Goal: Task Accomplishment & Management: Complete application form

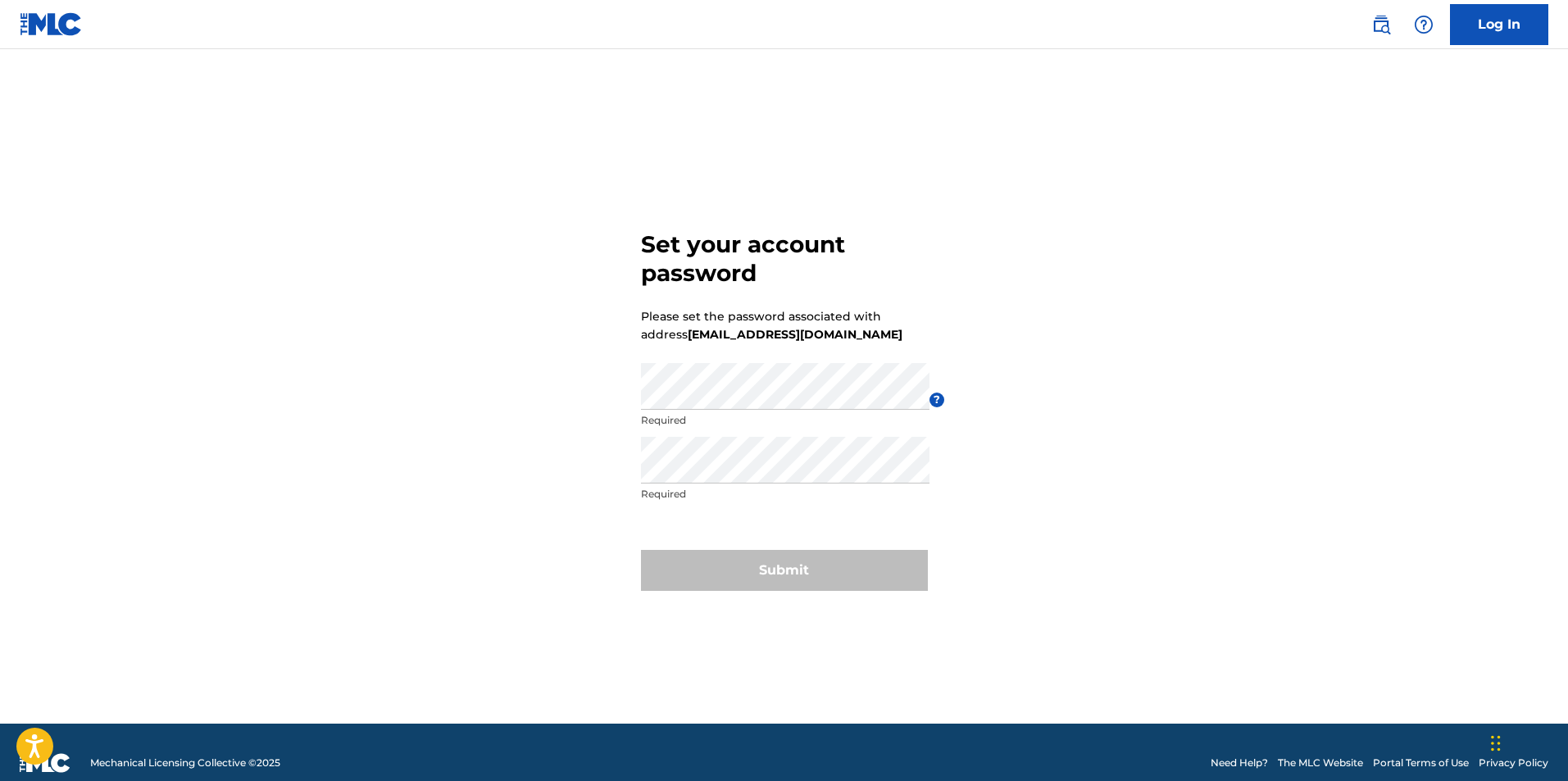
click at [502, 98] on div "Set your account password Please set the password associated with address [EMAI…" at bounding box center [785, 406] width 1148 height 633
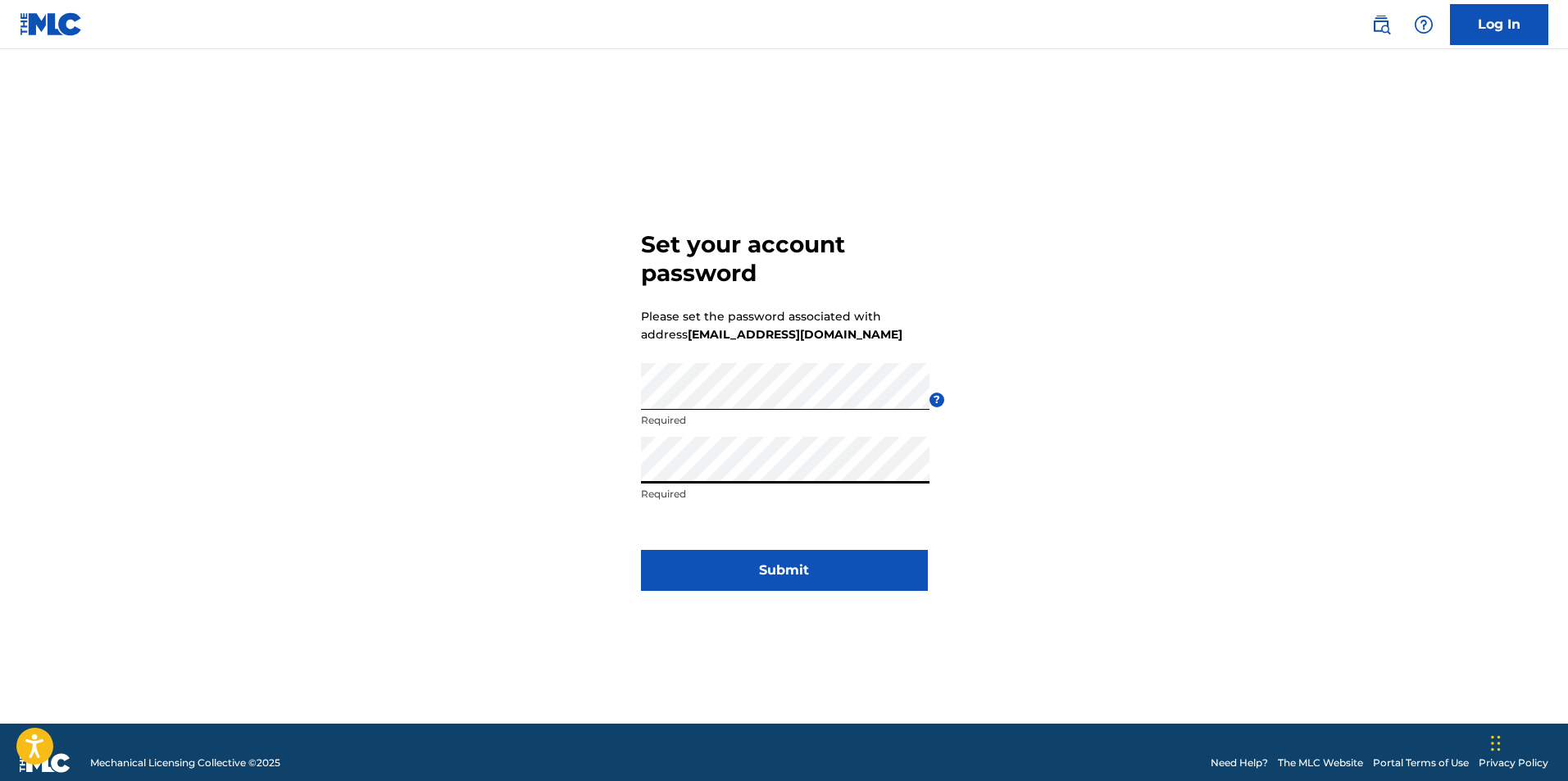
click at [747, 566] on button "Submit" at bounding box center [784, 570] width 287 height 41
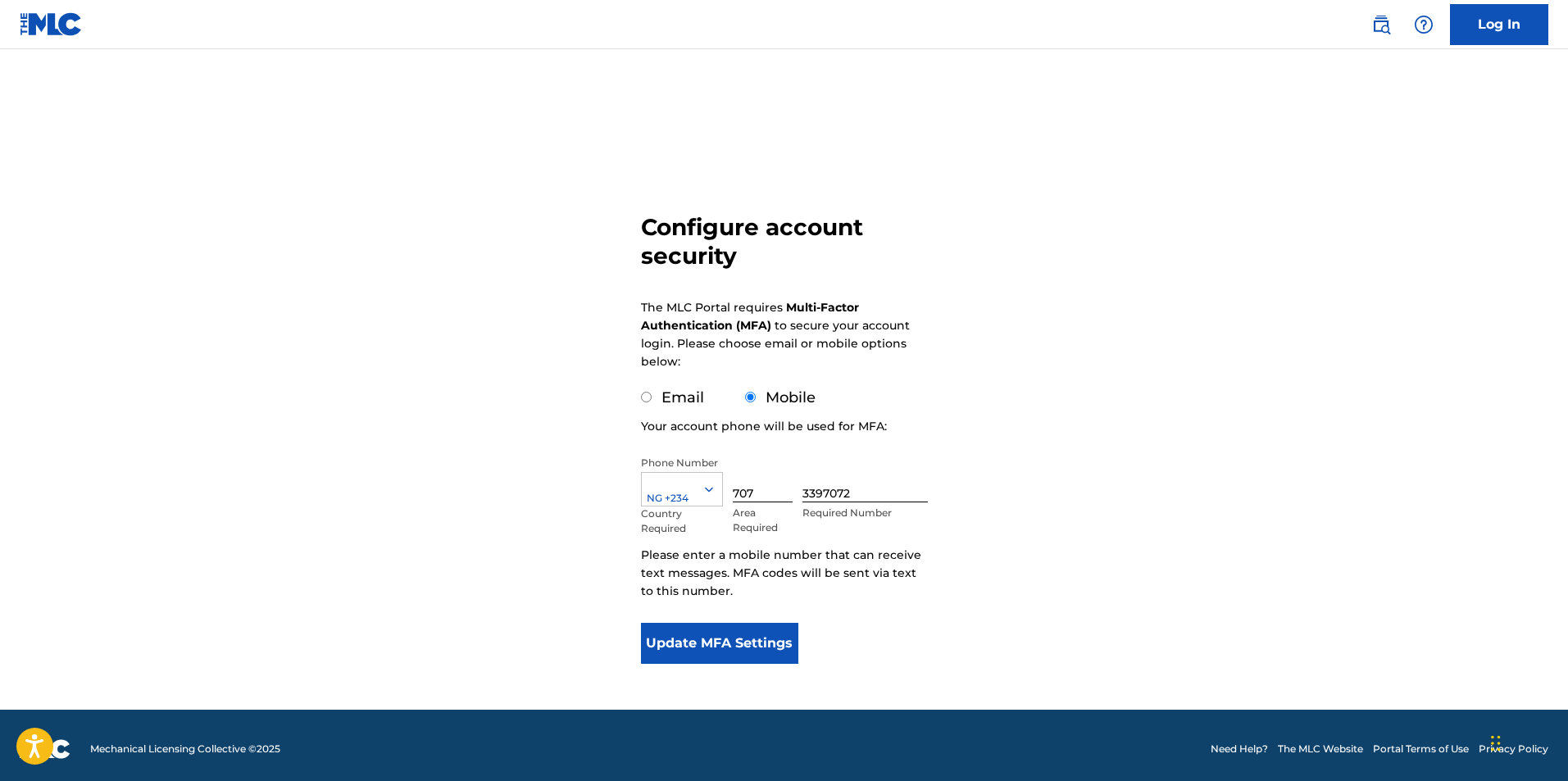
click at [661, 398] on label "Email" at bounding box center [683, 397] width 43 height 18
click at [652, 398] on input "Email" at bounding box center [645, 396] width 10 height 10
radio input "true"
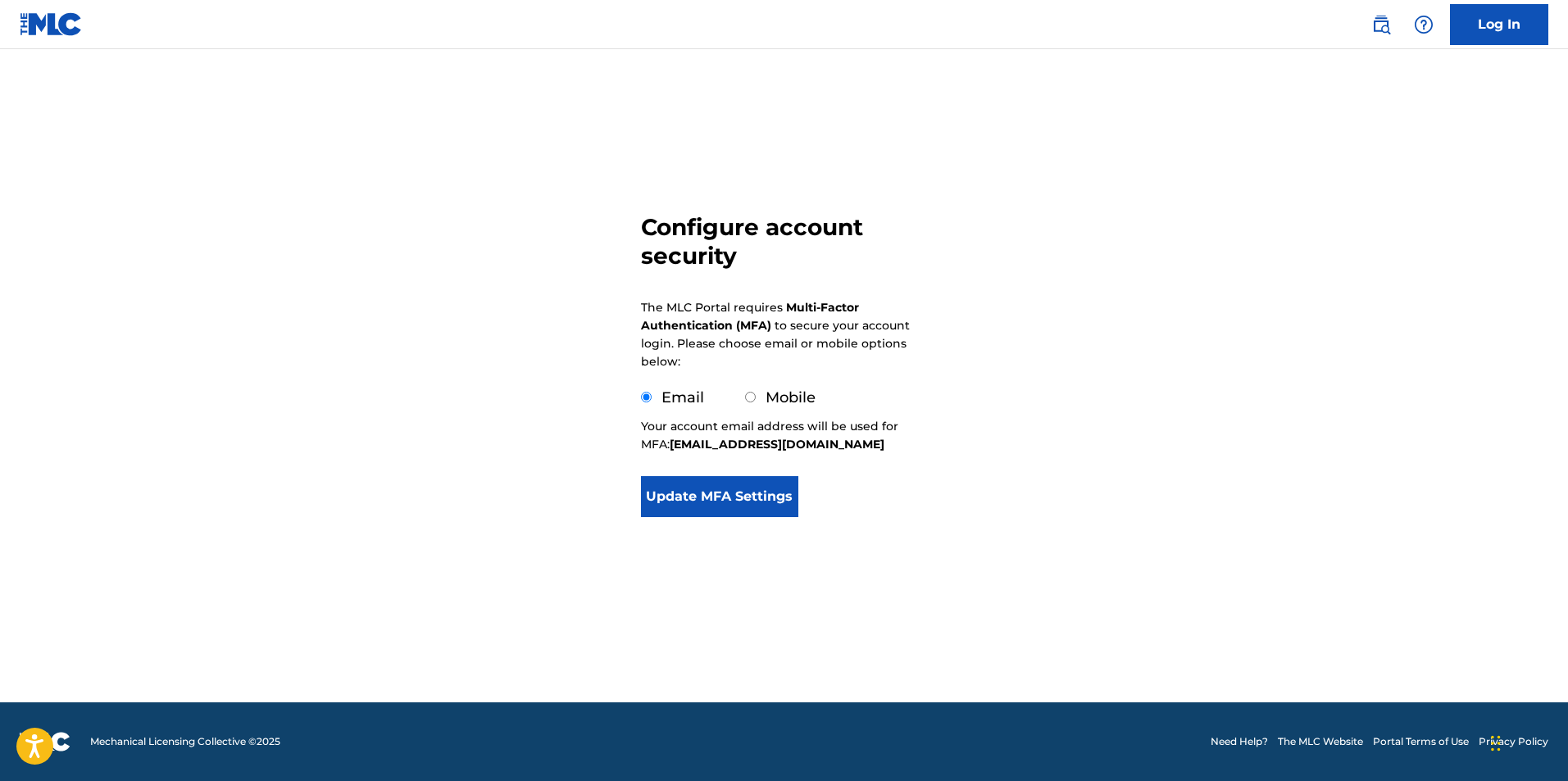
click at [690, 504] on button "Update MFA Settings" at bounding box center [720, 496] width 158 height 41
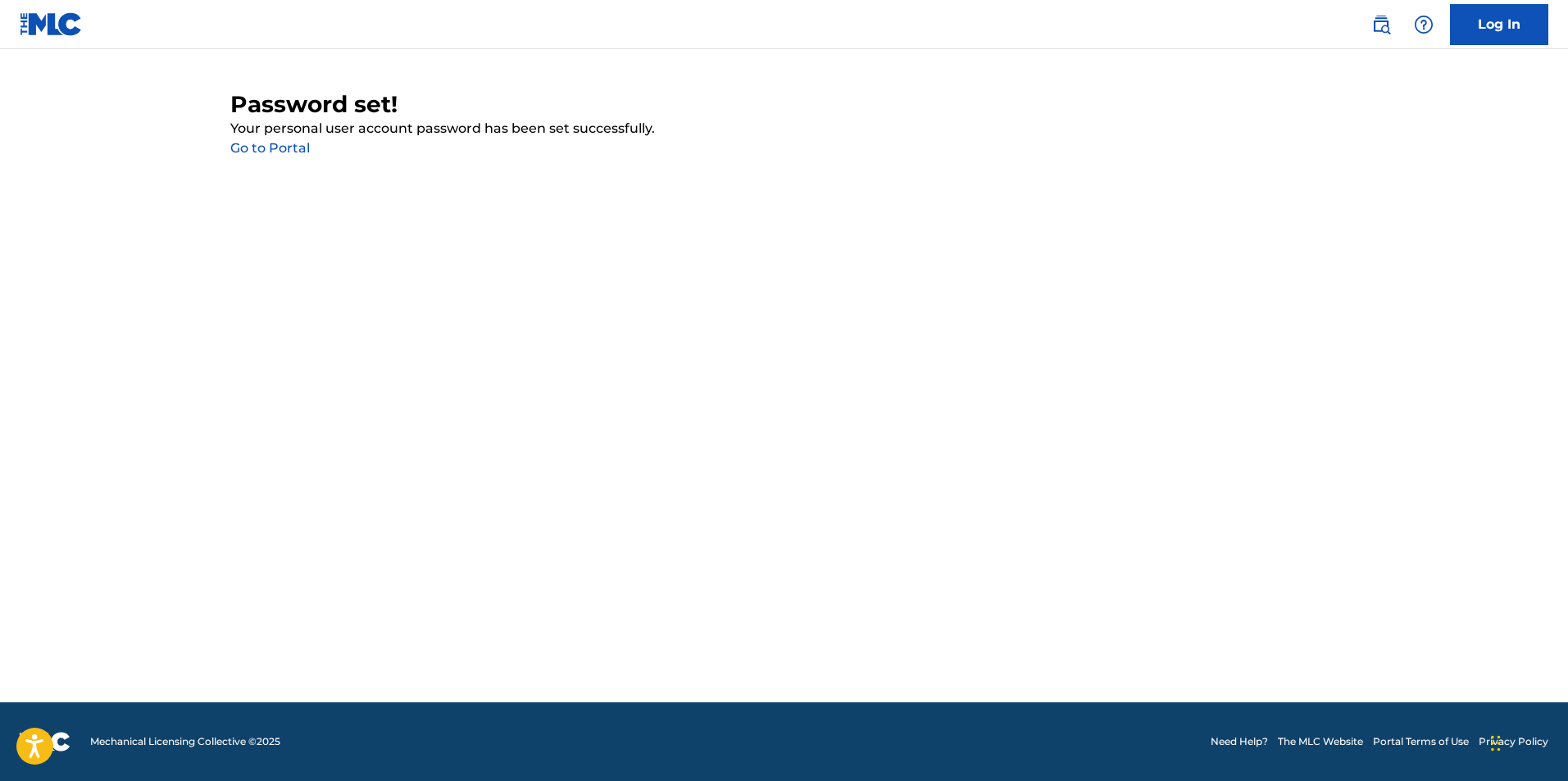
click at [292, 145] on link "Go to Portal" at bounding box center [270, 148] width 79 height 16
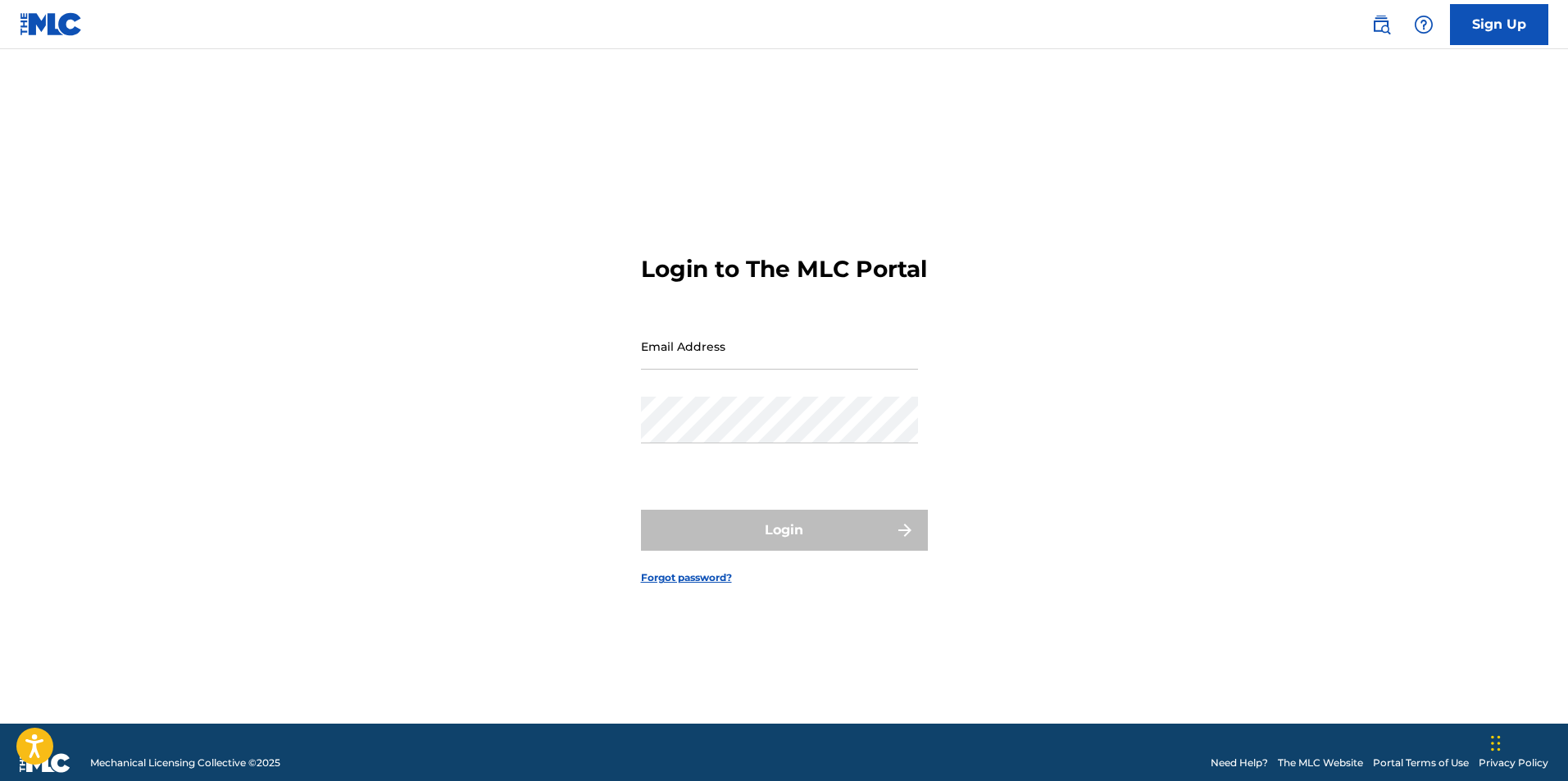
click at [767, 370] on input "Email Address" at bounding box center [779, 346] width 277 height 46
type input "[EMAIL_ADDRESS][DOMAIN_NAME]"
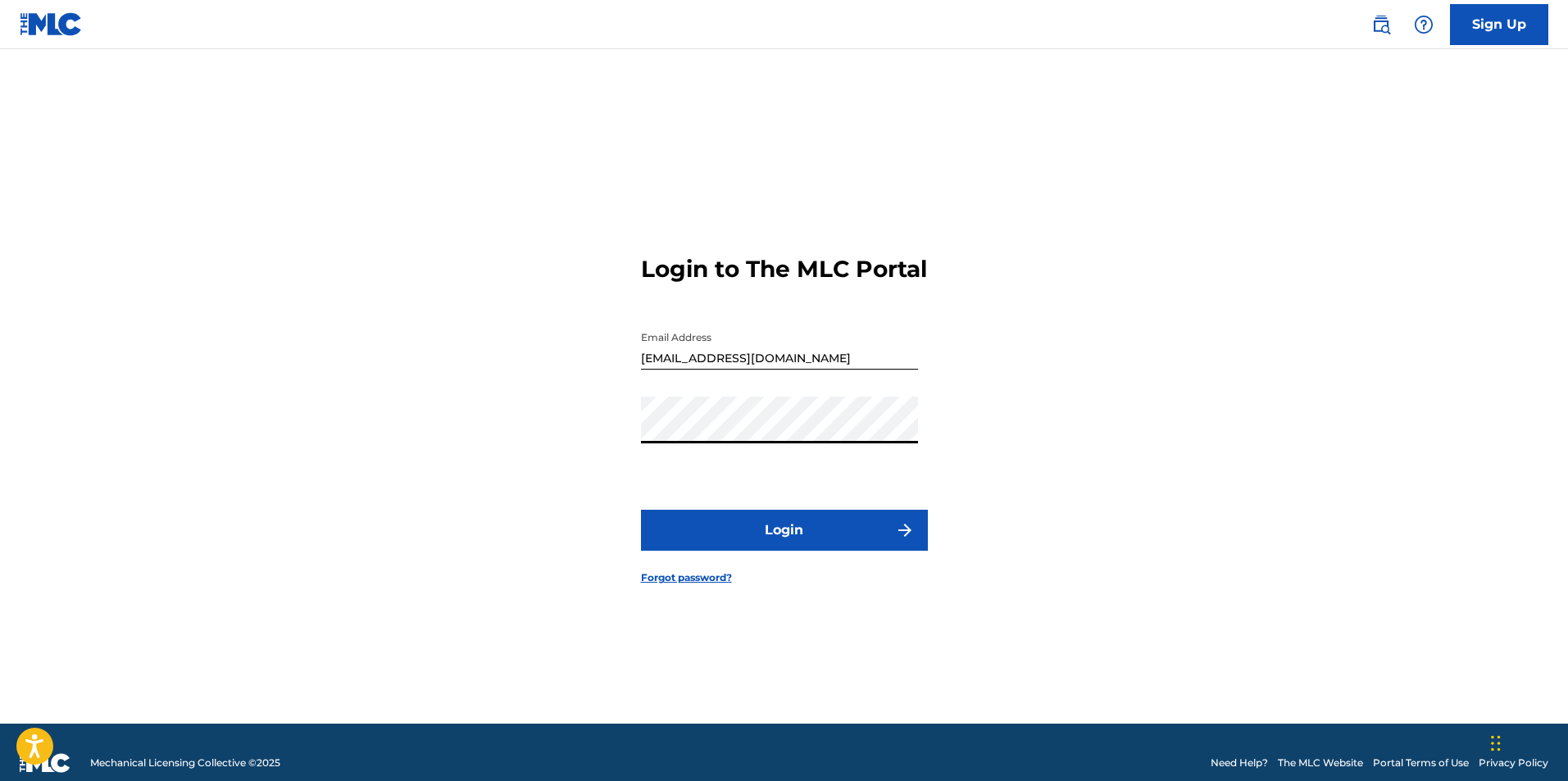
click at [736, 534] on button "Login" at bounding box center [784, 530] width 287 height 41
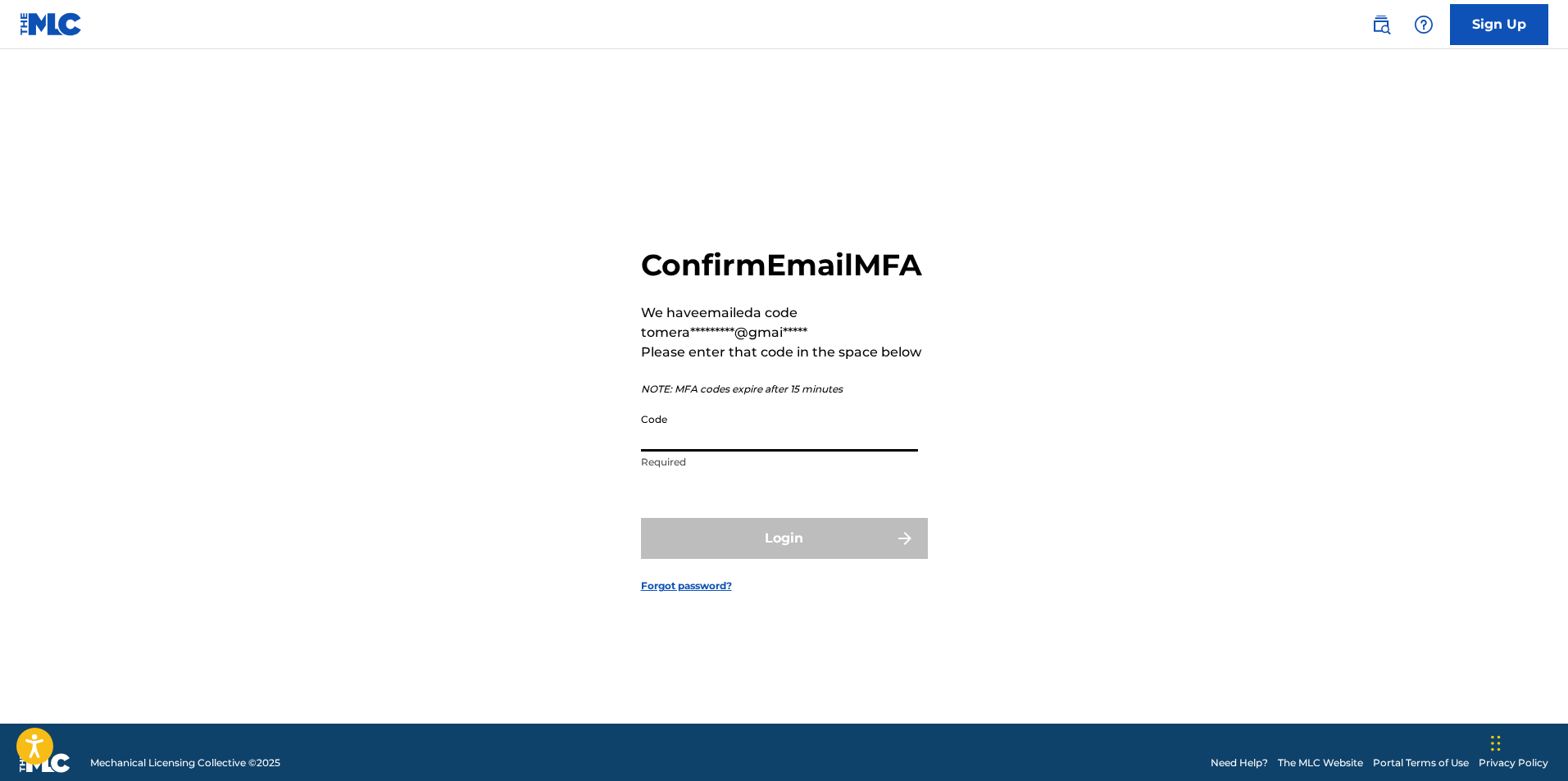
paste input "128693"
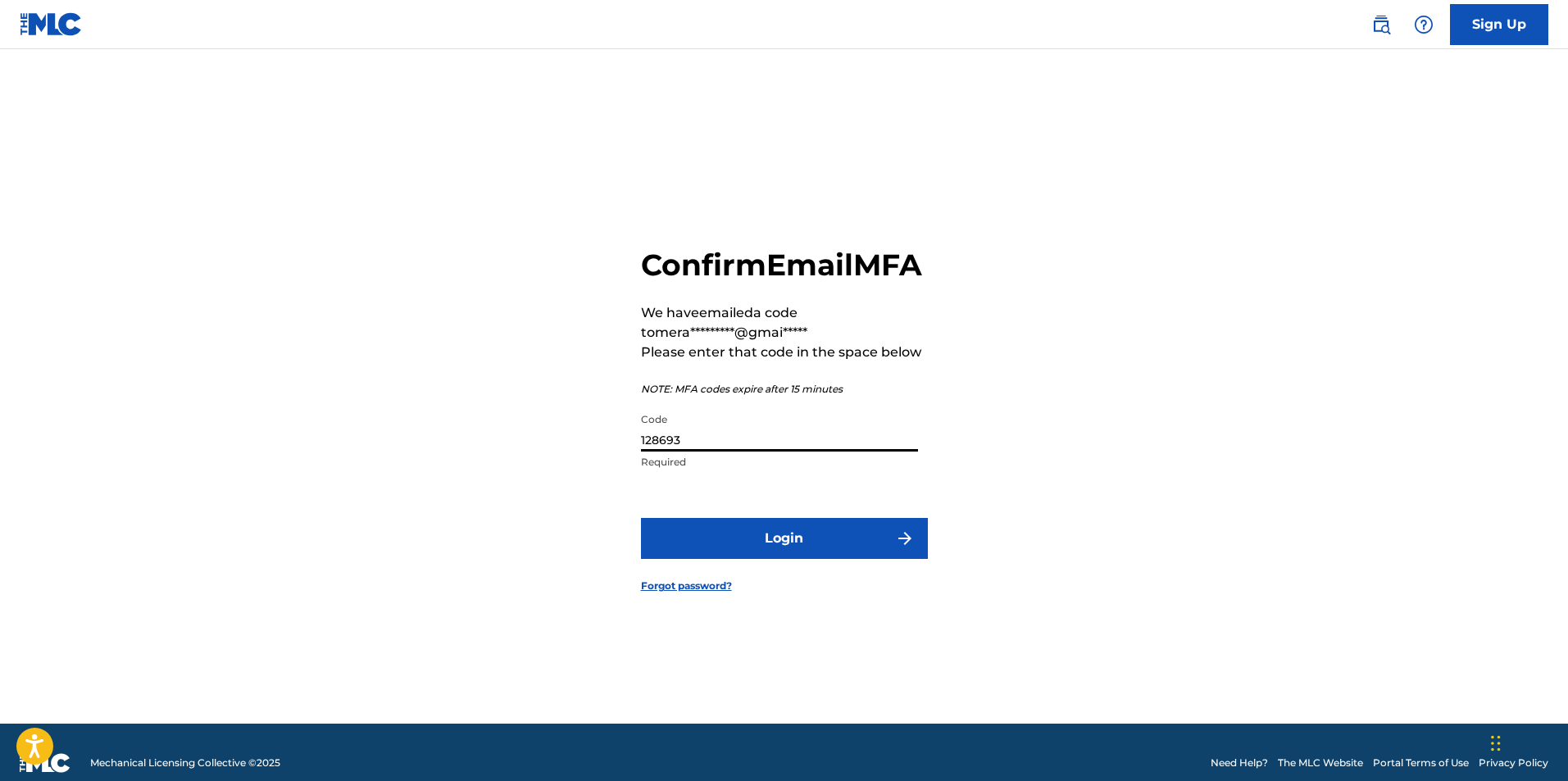
type input "128693"
click at [768, 547] on button "Login" at bounding box center [784, 538] width 287 height 41
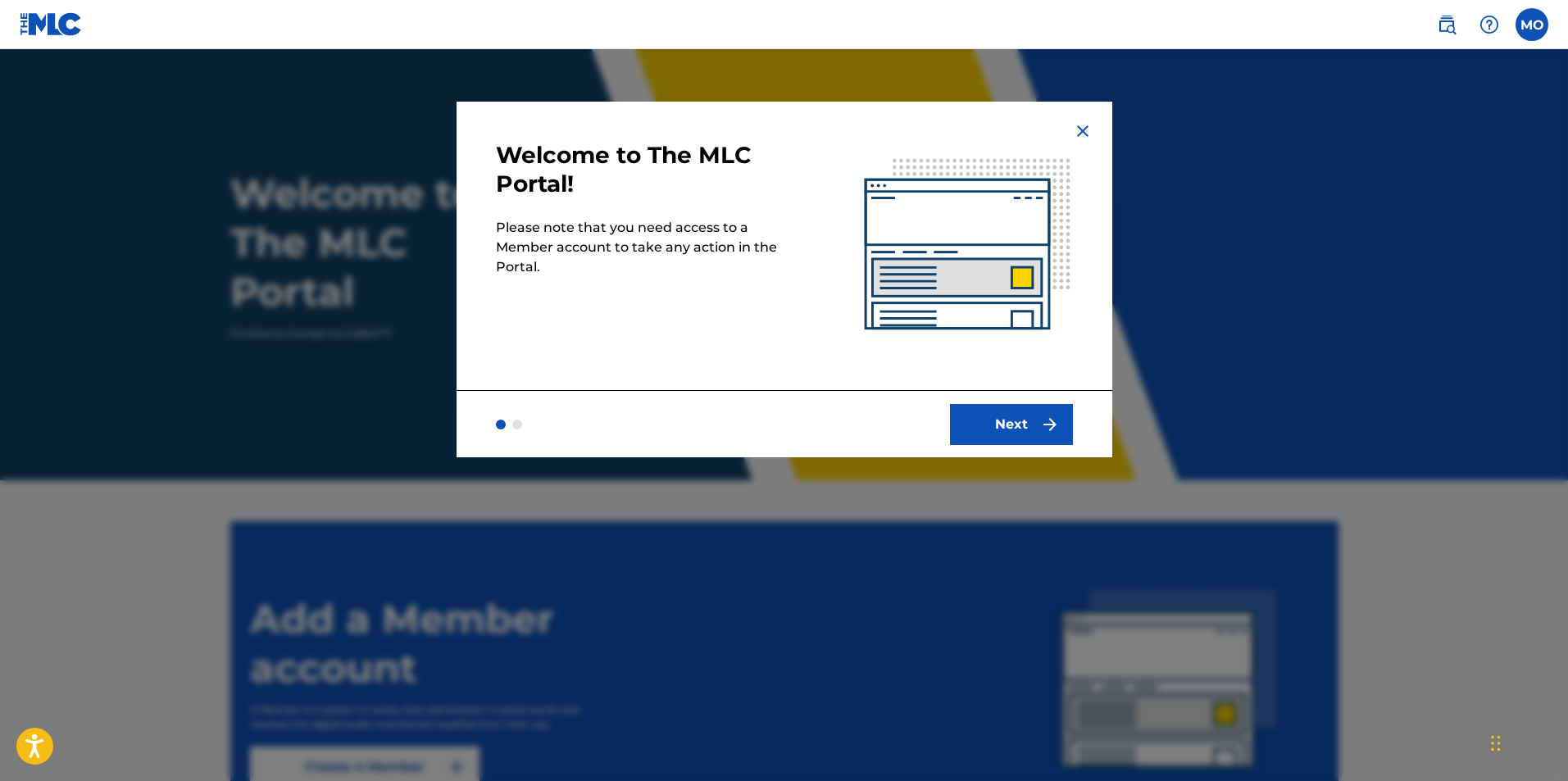
click at [1022, 416] on button "Next" at bounding box center [1012, 425] width 123 height 41
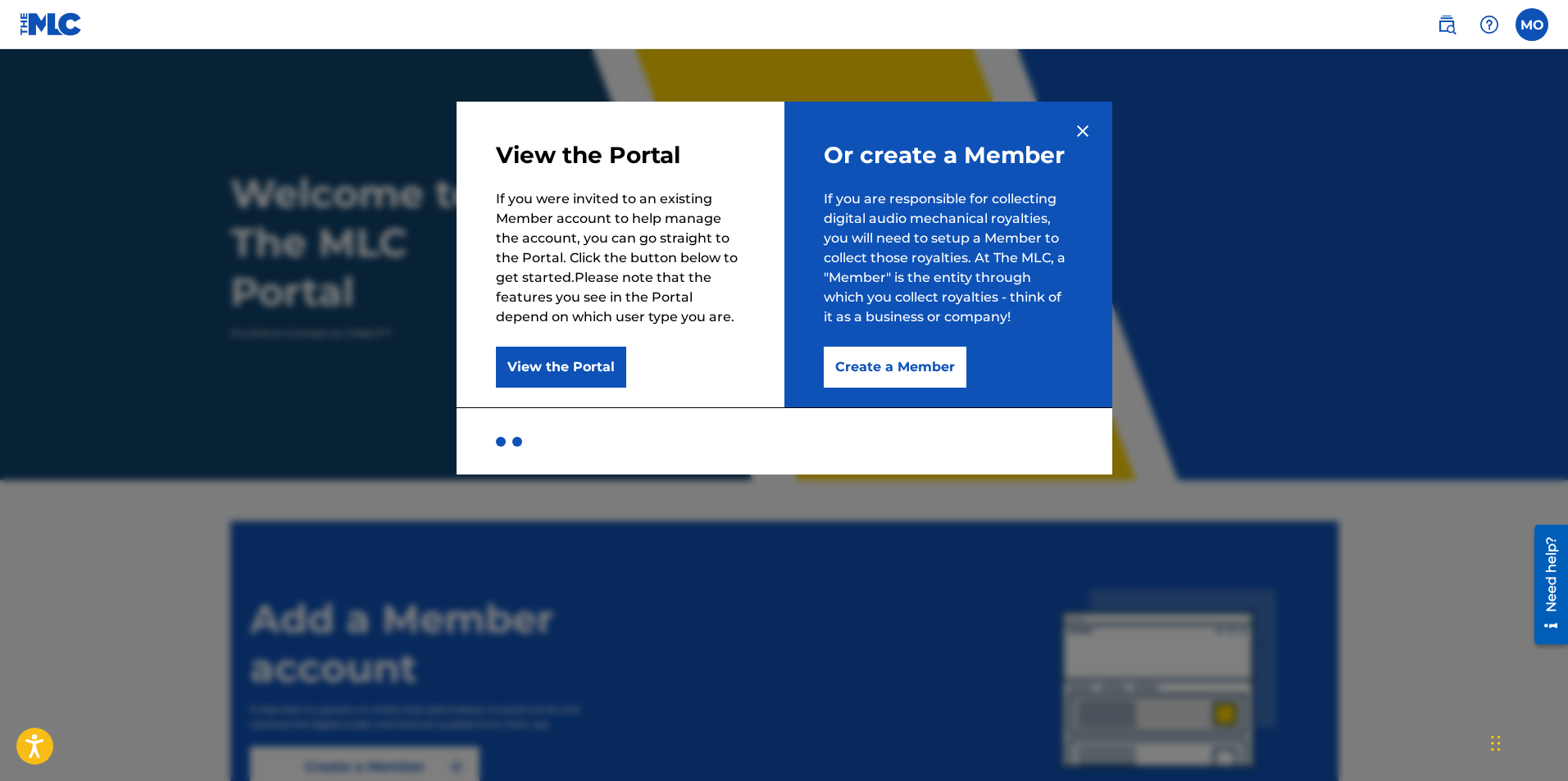
click at [863, 370] on button "Create a Member" at bounding box center [895, 367] width 142 height 41
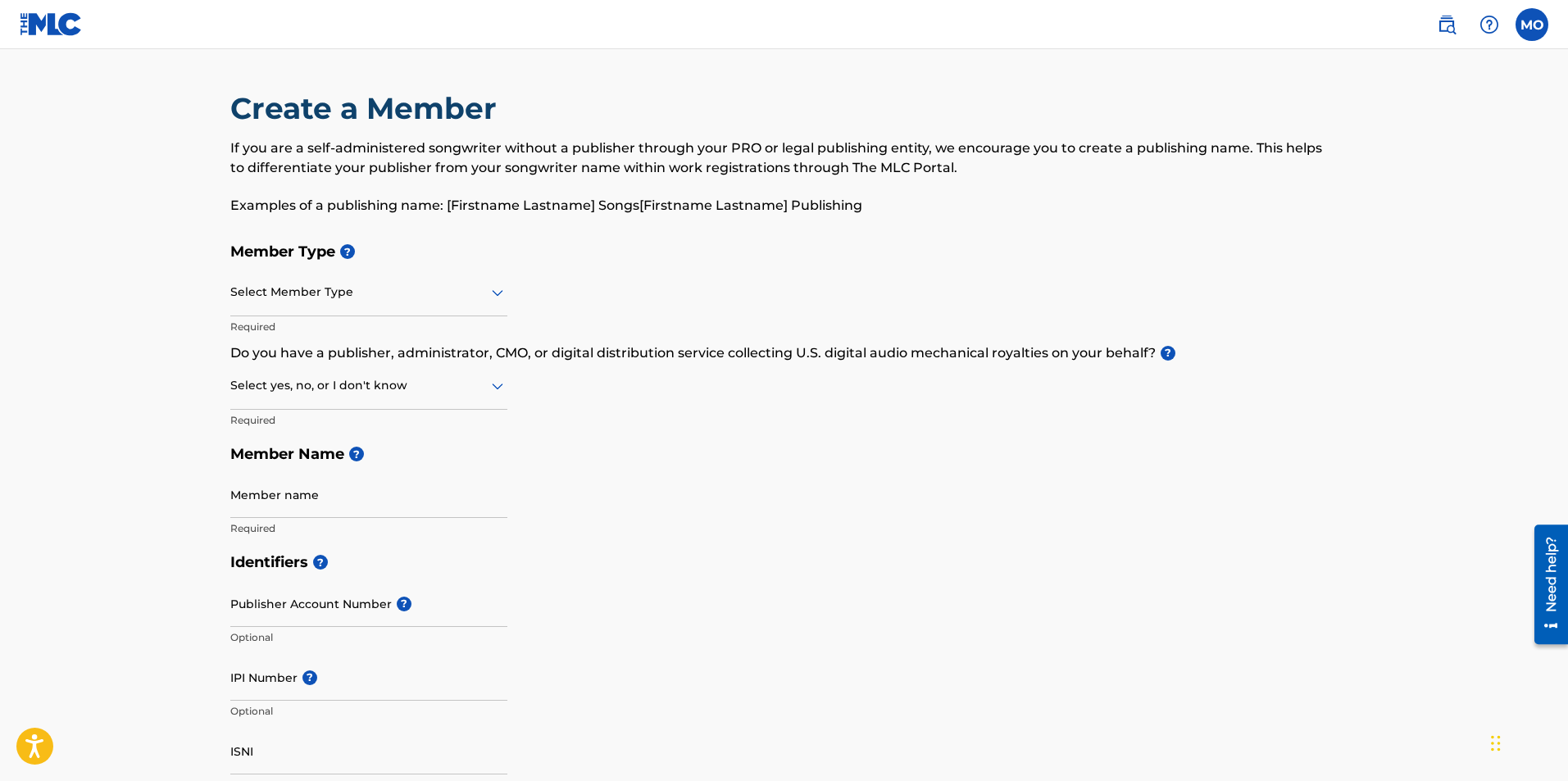
click at [403, 300] on div at bounding box center [369, 292] width 277 height 20
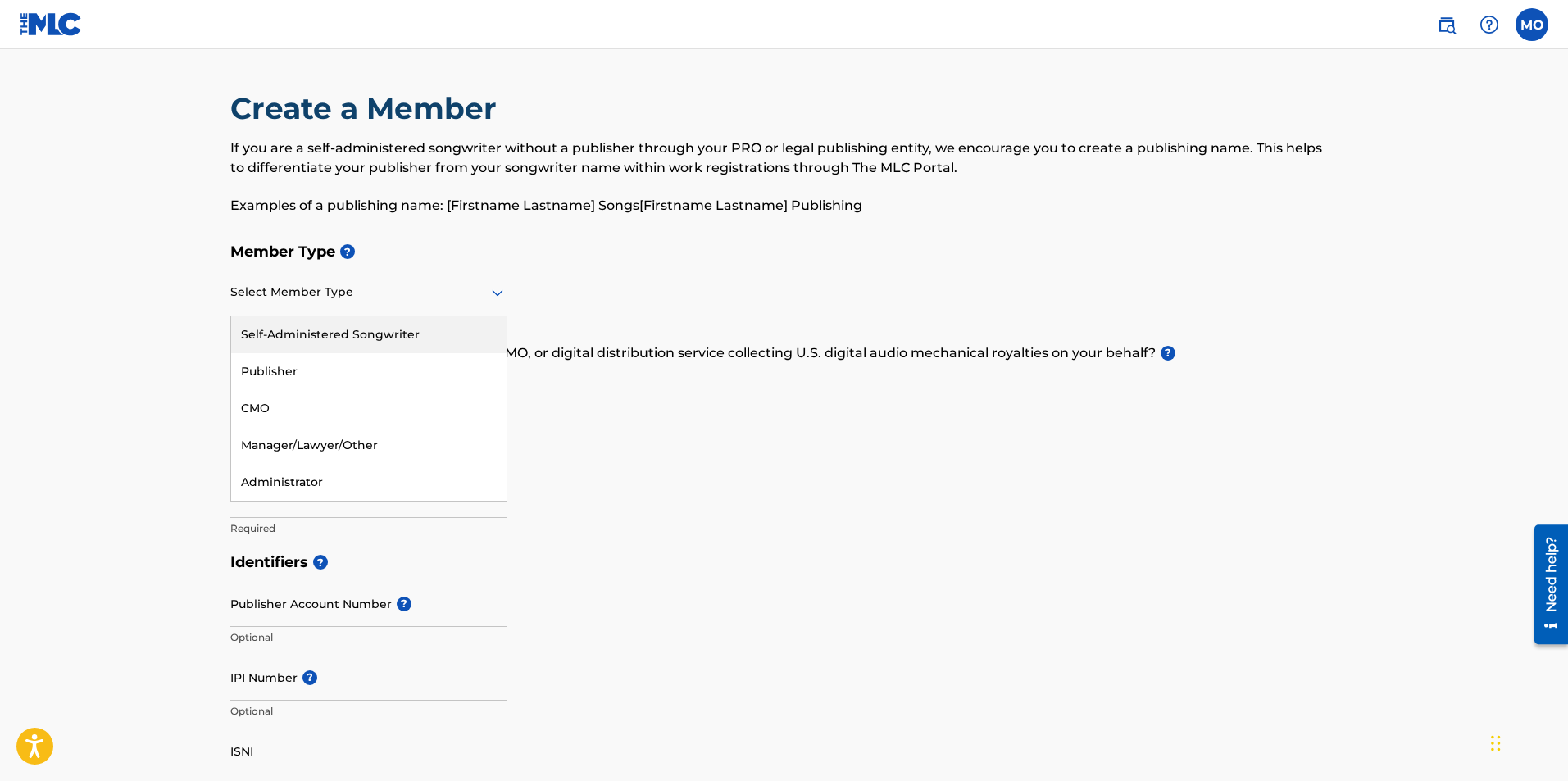
click at [349, 351] on div "Self-Administered Songwriter" at bounding box center [369, 335] width 275 height 37
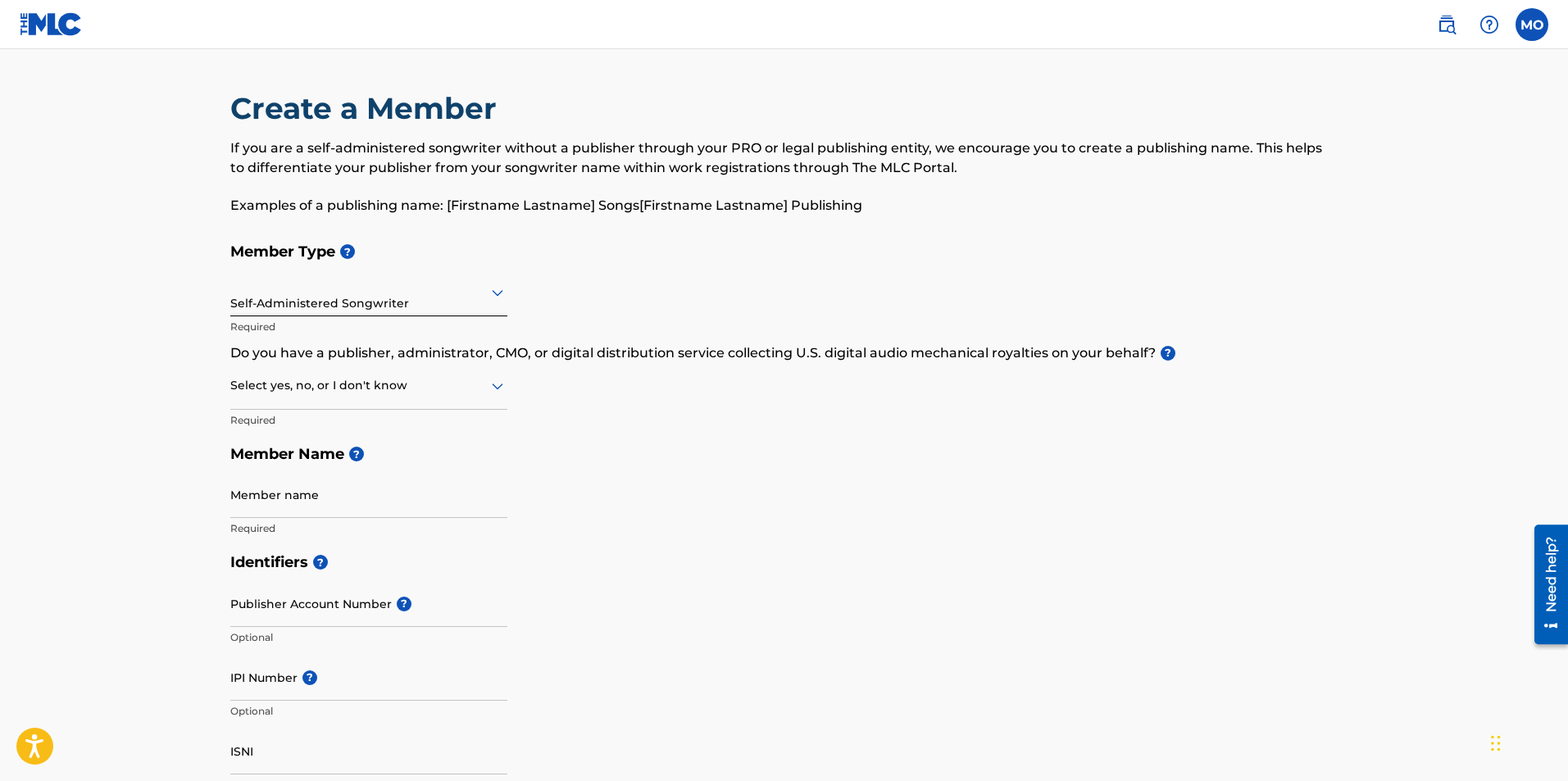
click at [324, 390] on div at bounding box center [369, 386] width 277 height 20
click at [300, 470] on div "No" at bounding box center [369, 465] width 275 height 37
click at [324, 506] on input "Member name" at bounding box center [369, 495] width 277 height 46
type input "Owili Mera-[PERSON_NAME] [PERSON_NAME]"
type input "[STREET_ADDRESS]"
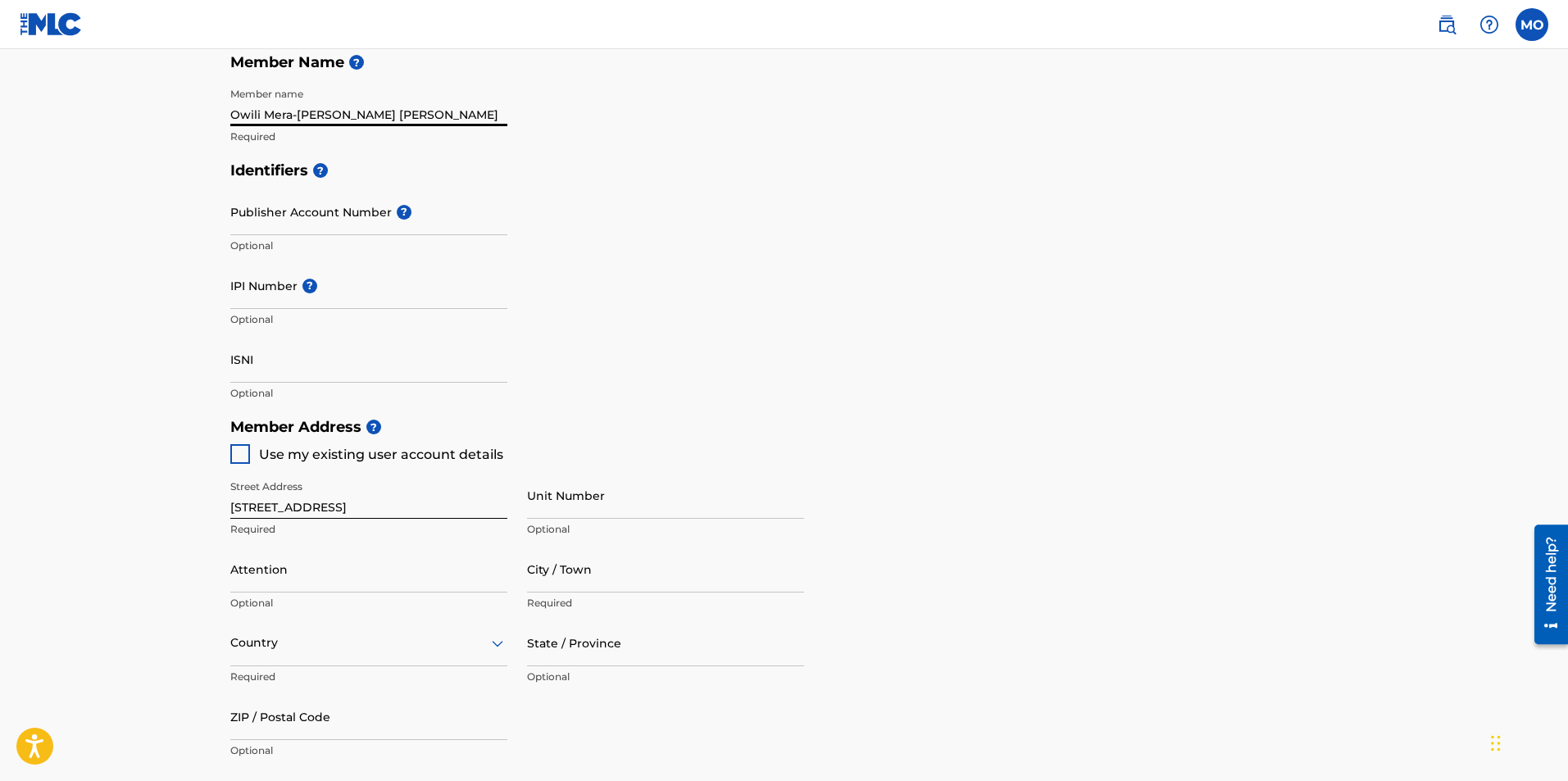
scroll to position [432, 0]
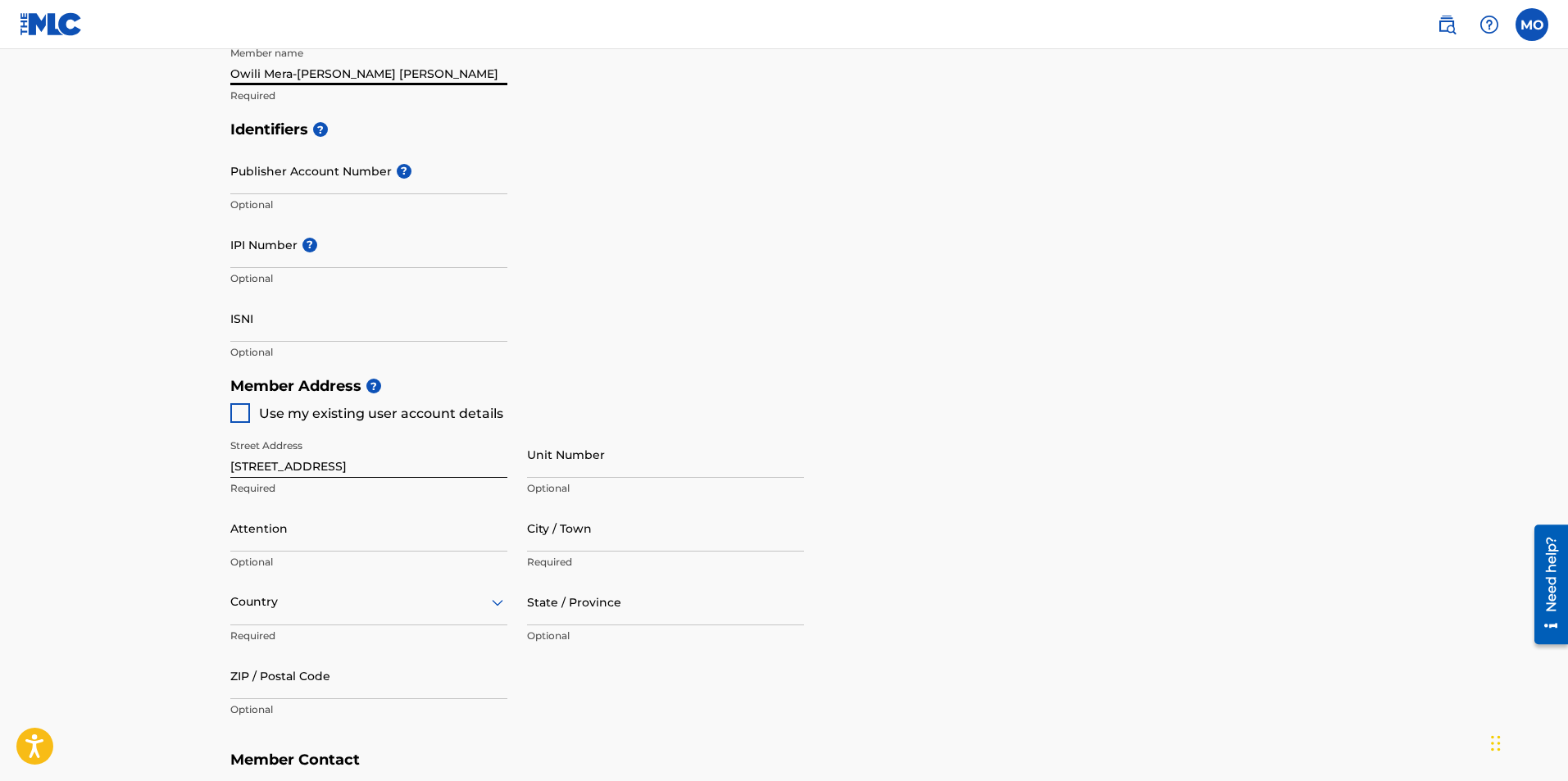
click at [238, 418] on div at bounding box center [240, 413] width 20 height 20
type input "Lekki"
type input "[GEOGRAPHIC_DATA]"
type input "101233"
type input "707"
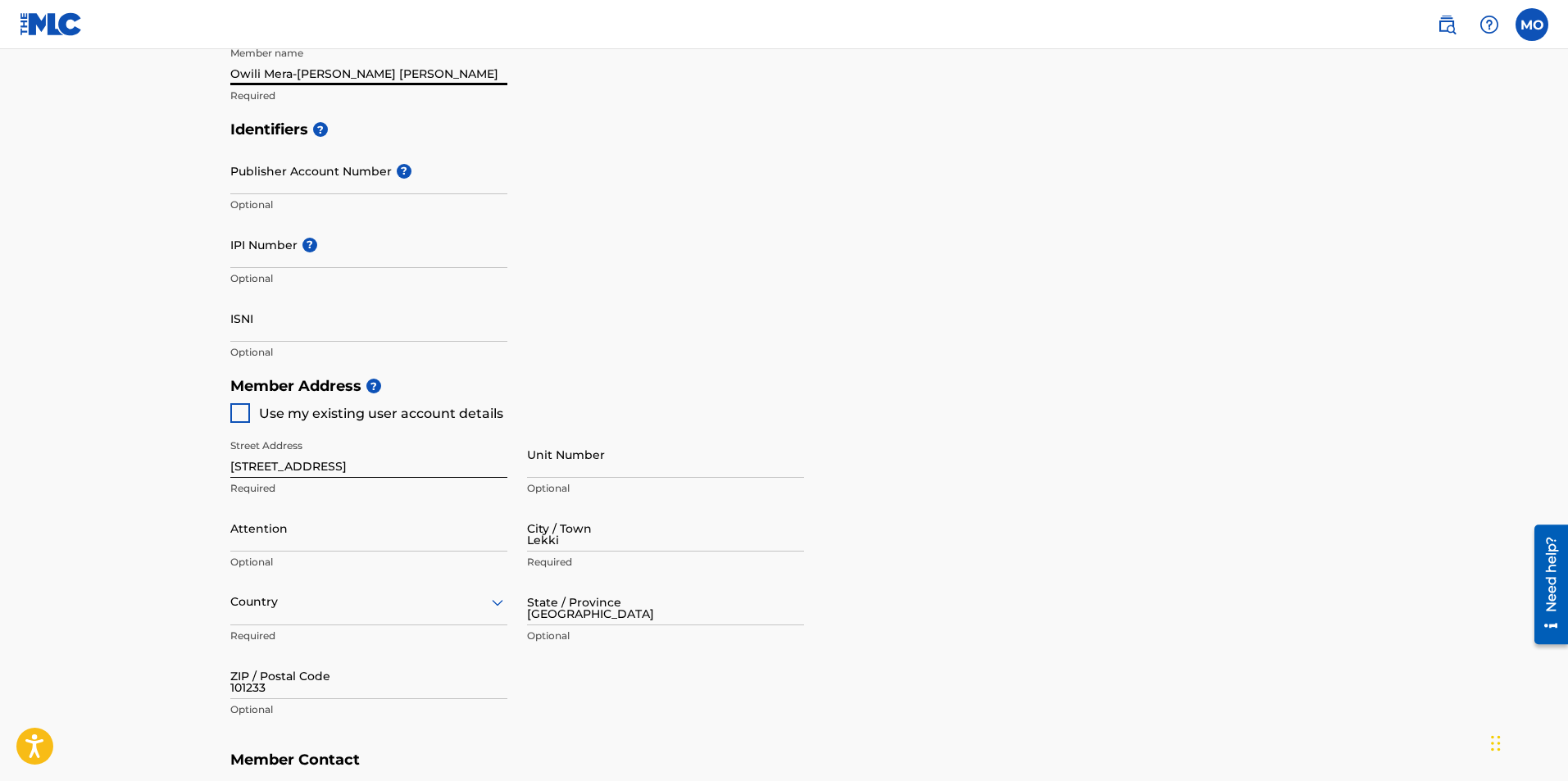
type input "3397072"
type input "[EMAIL_ADDRESS][DOMAIN_NAME]"
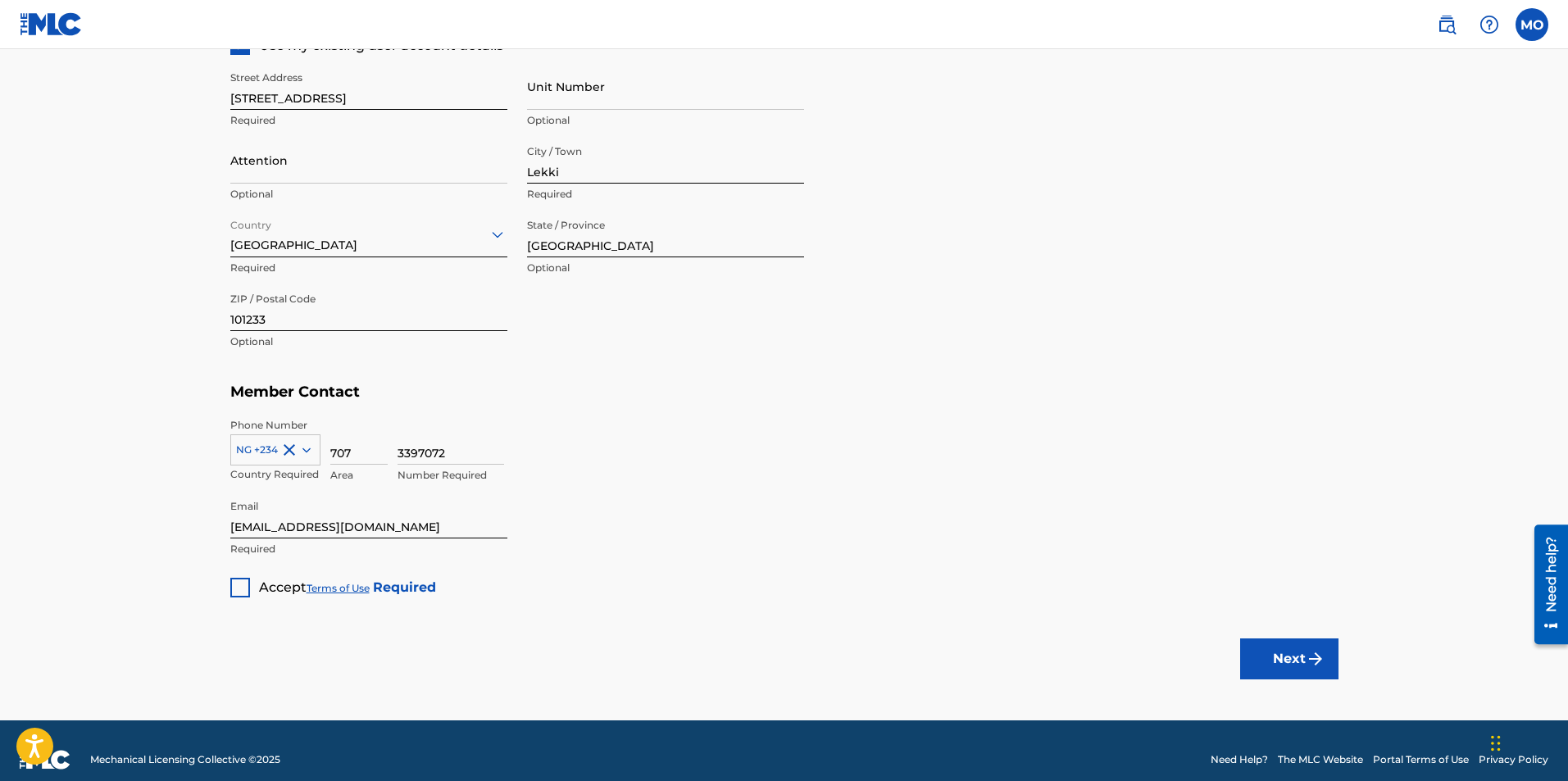
scroll to position [801, 0]
click at [236, 584] on div at bounding box center [240, 587] width 20 height 20
click at [1270, 657] on button "Next" at bounding box center [1290, 658] width 99 height 41
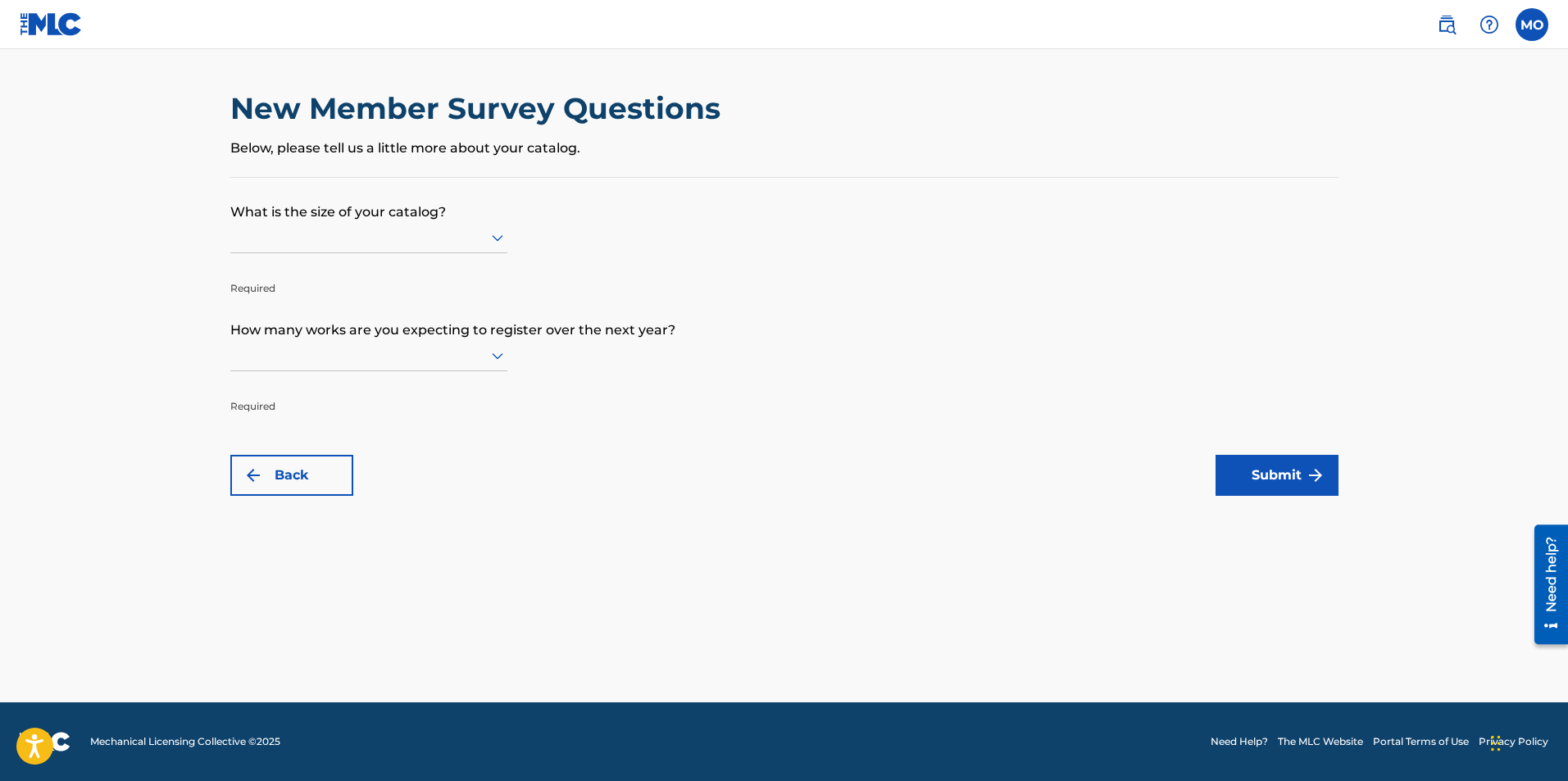
click at [475, 235] on div at bounding box center [369, 237] width 277 height 20
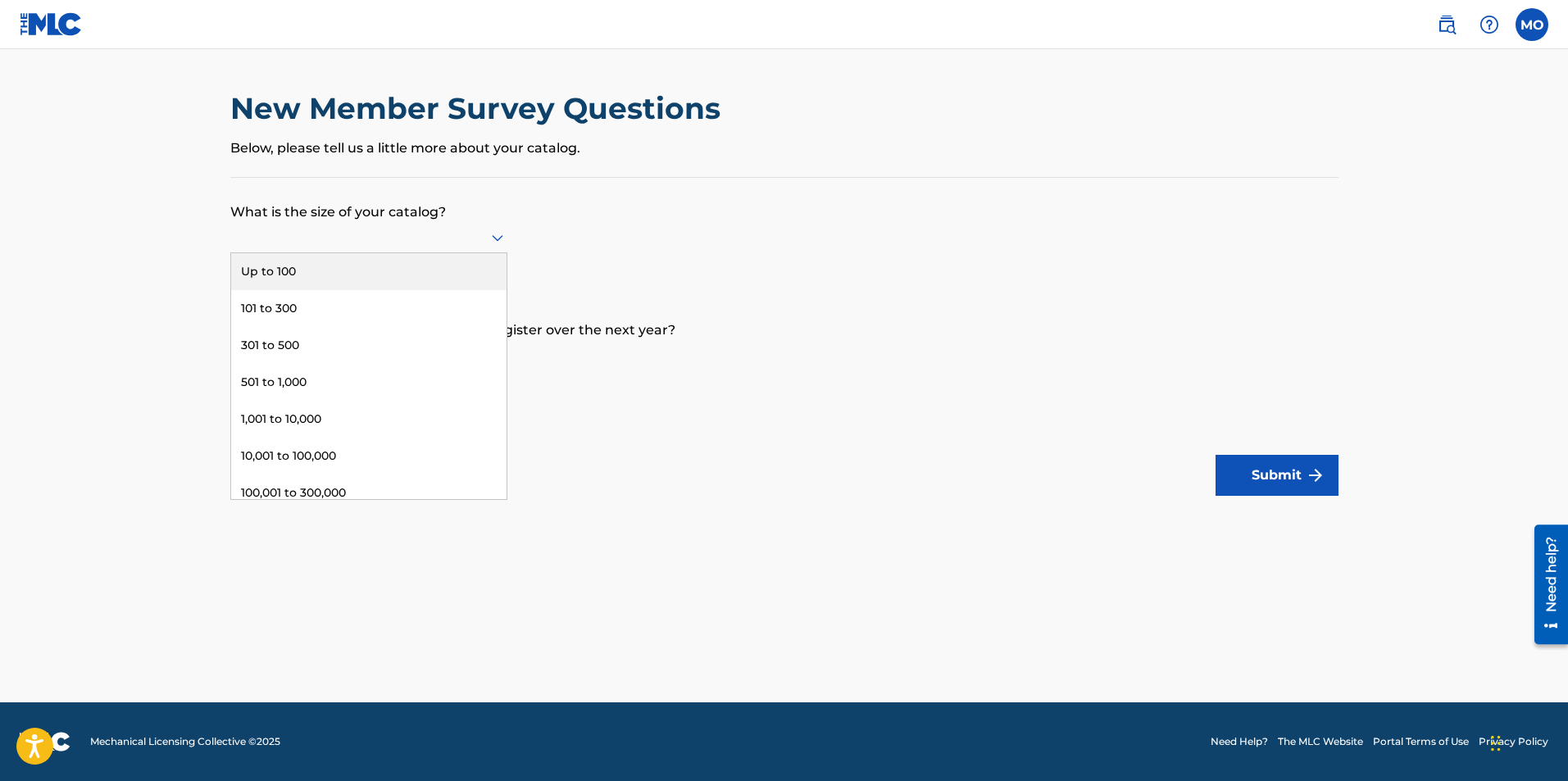
click at [392, 262] on div "Up to 100" at bounding box center [369, 271] width 275 height 37
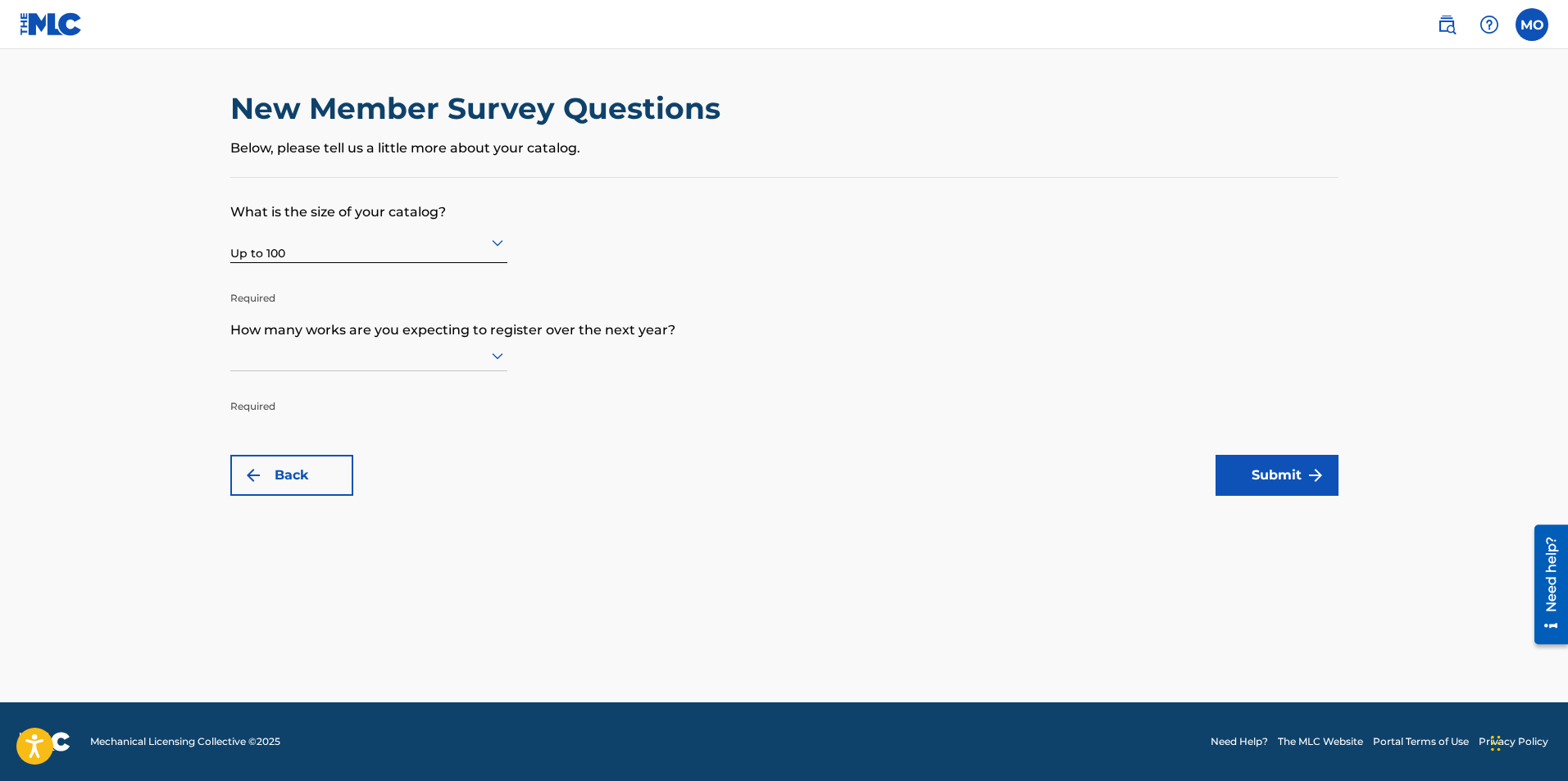
click at [312, 349] on div at bounding box center [369, 355] width 277 height 20
click at [288, 384] on div "Up to 100" at bounding box center [369, 390] width 275 height 37
click at [1269, 472] on button "Submit" at bounding box center [1277, 475] width 123 height 41
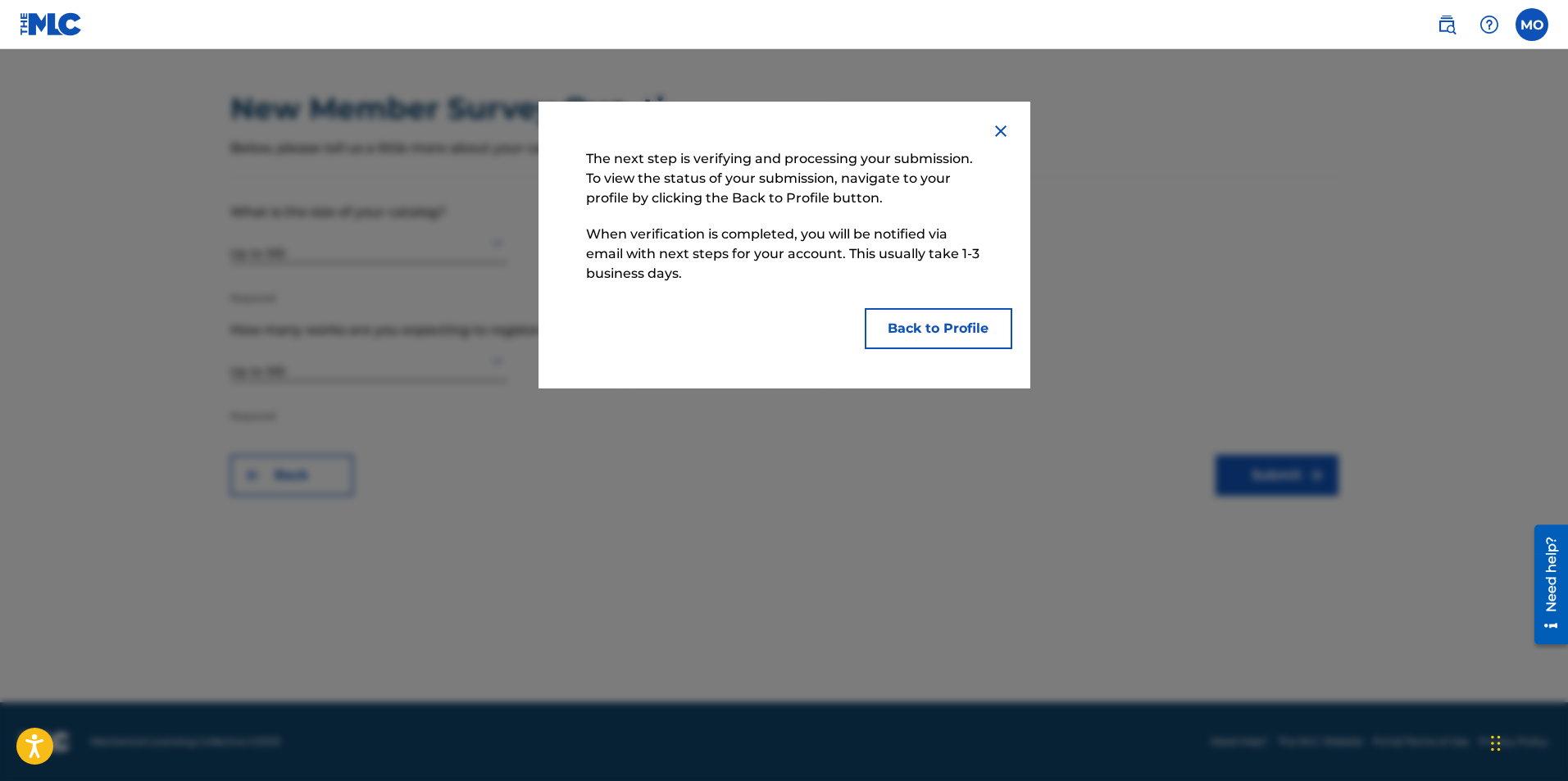
click at [945, 337] on button "Back to Profile" at bounding box center [938, 328] width 148 height 41
